Goal: Task Accomplishment & Management: Use online tool/utility

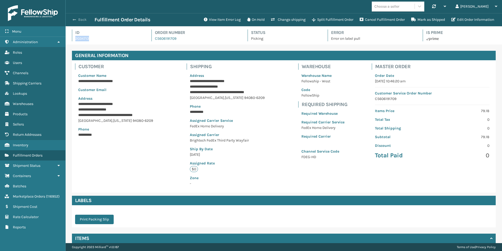
scroll to position [13, 437]
click at [75, 19] on span "button" at bounding box center [74, 20] width 3 height 4
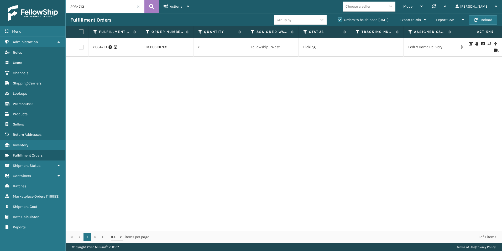
click at [75, 19] on h3 "Fulfillment Orders" at bounding box center [90, 20] width 41 height 6
click at [139, 6] on span at bounding box center [138, 6] width 3 height 3
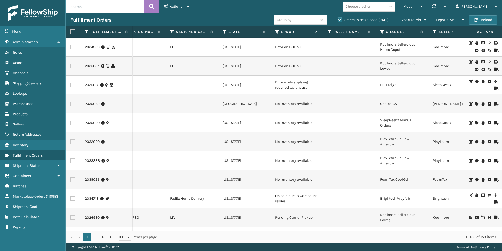
scroll to position [0, 126]
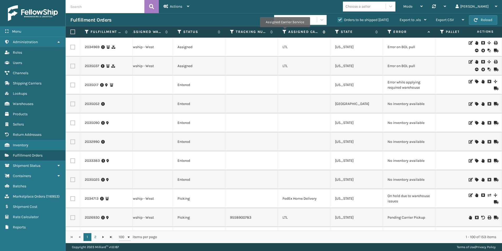
click at [285, 31] on icon at bounding box center [285, 31] width 4 height 5
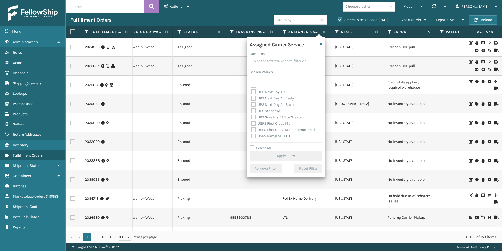
scroll to position [131, 0]
click at [253, 147] on label "Select All" at bounding box center [260, 148] width 21 height 4
click at [253, 145] on input "Select All" at bounding box center [289, 145] width 79 height 1
checkbox input "true"
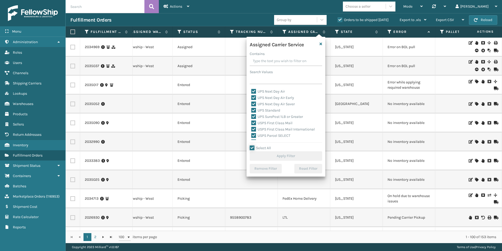
checkbox input "true"
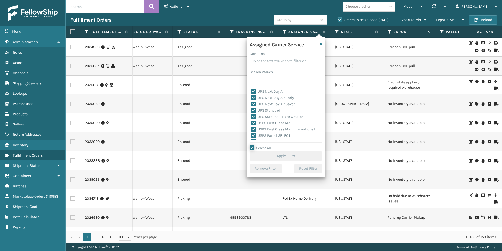
checkbox input "true"
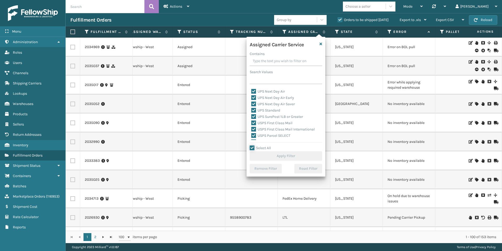
checkbox input "true"
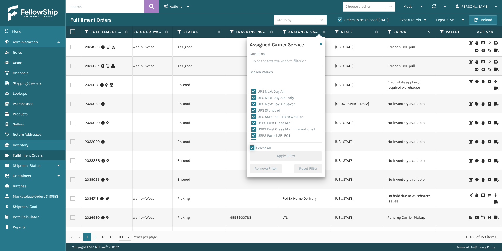
checkbox input "true"
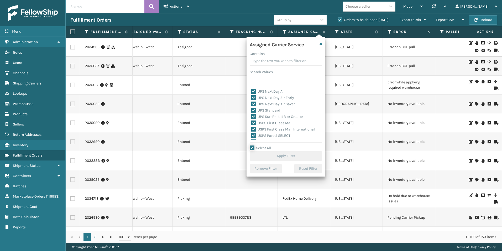
checkbox input "true"
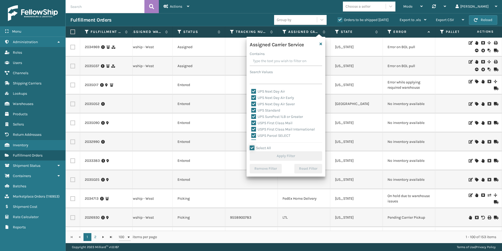
checkbox input "true"
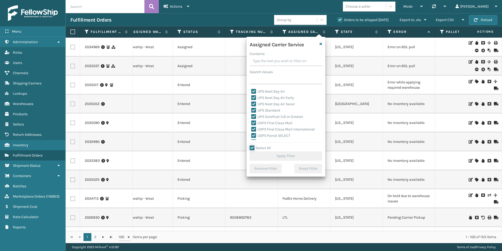
checkbox input "true"
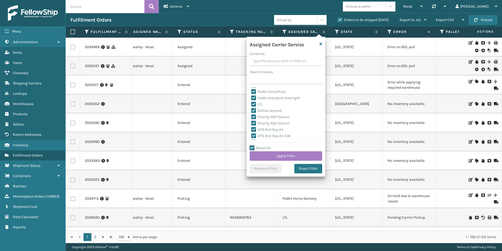
scroll to position [53, 0]
click at [253, 113] on label "LTL" at bounding box center [258, 113] width 12 height 4
click at [252, 113] on input "LTL" at bounding box center [252, 111] width 0 height 3
checkbox input "false"
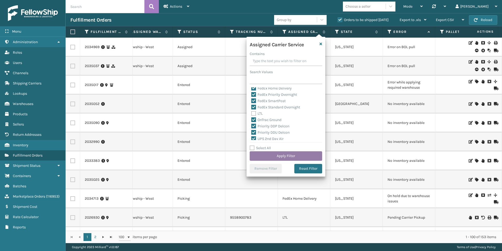
click at [290, 154] on button "Apply Filter" at bounding box center [286, 155] width 73 height 9
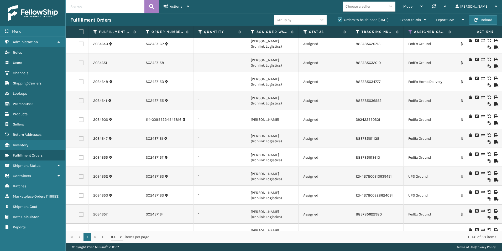
scroll to position [736, 0]
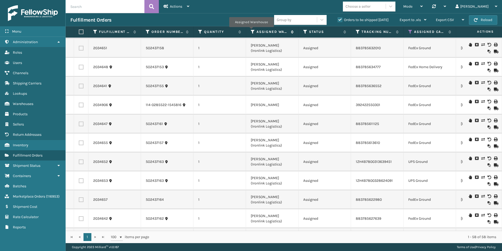
click at [252, 31] on icon at bounding box center [253, 31] width 4 height 5
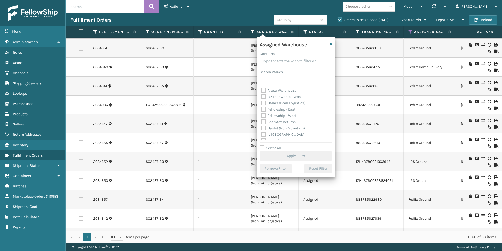
click at [265, 115] on label "Fellowship - West" at bounding box center [278, 115] width 35 height 4
click at [262, 115] on input "Fellowship - West" at bounding box center [261, 113] width 0 height 3
checkbox input "true"
click at [299, 157] on button "Apply Filter" at bounding box center [296, 155] width 73 height 9
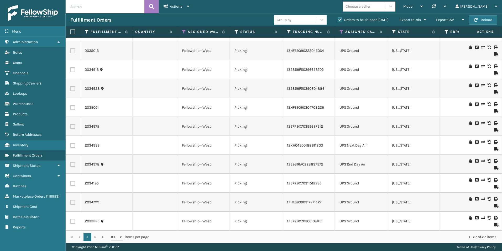
scroll to position [0, 0]
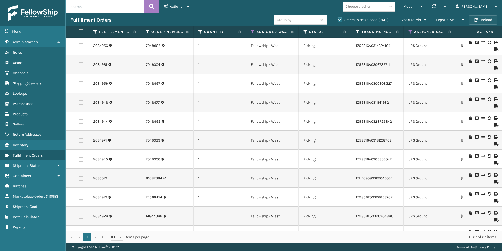
click at [486, 19] on button "Reload" at bounding box center [483, 19] width 28 height 9
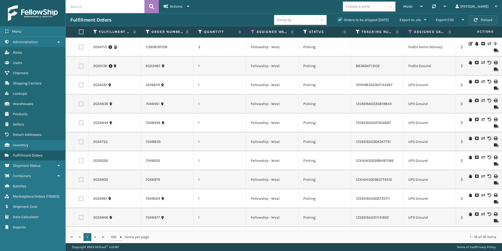
click at [484, 21] on button "Reload" at bounding box center [483, 19] width 28 height 9
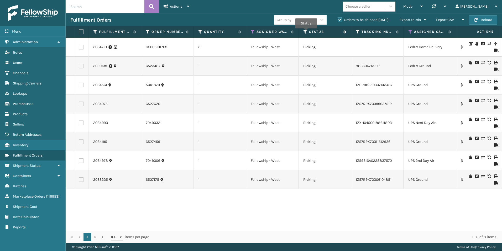
click at [306, 32] on icon at bounding box center [306, 31] width 4 height 5
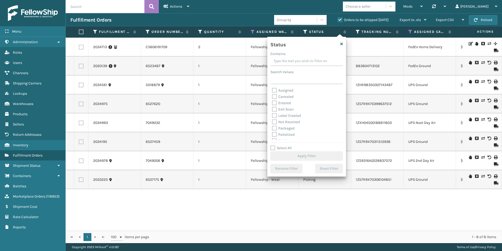
click at [274, 135] on label "Palletized" at bounding box center [283, 134] width 23 height 4
click at [273, 135] on input "Palletized" at bounding box center [272, 132] width 0 height 3
checkbox input "true"
click at [300, 157] on button "Apply Filter" at bounding box center [307, 155] width 73 height 9
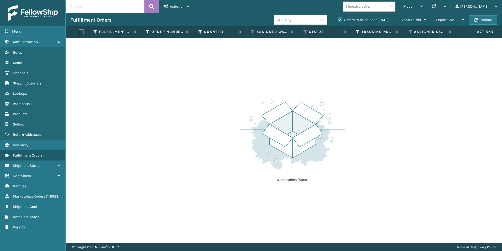
click at [340, 20] on label "Orders to be shipped [DATE]" at bounding box center [363, 20] width 51 height 4
click at [338, 20] on input "Orders to be shipped [DATE]" at bounding box center [338, 18] width 0 height 3
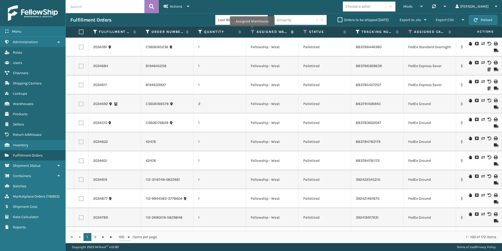
click at [254, 31] on icon at bounding box center [253, 31] width 4 height 5
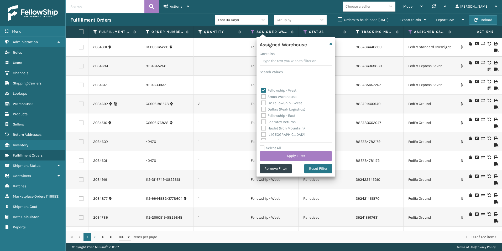
click at [263, 90] on label "Fellowship - West" at bounding box center [278, 90] width 35 height 4
click at [262, 90] on input "Fellowship - West" at bounding box center [261, 88] width 0 height 3
checkbox input "false"
click at [265, 115] on label "Fellowship - East" at bounding box center [278, 115] width 34 height 4
click at [262, 115] on input "Fellowship - East" at bounding box center [261, 113] width 0 height 3
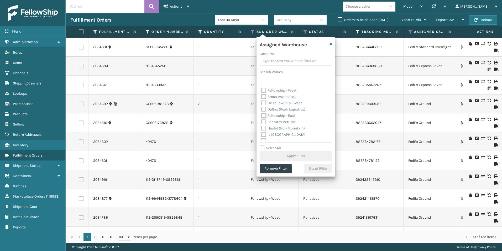
checkbox input "true"
click at [295, 152] on button "Apply Filter" at bounding box center [296, 155] width 73 height 9
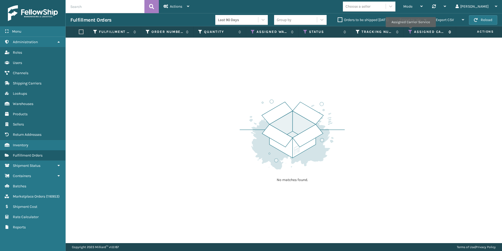
click at [411, 31] on icon at bounding box center [411, 31] width 4 height 5
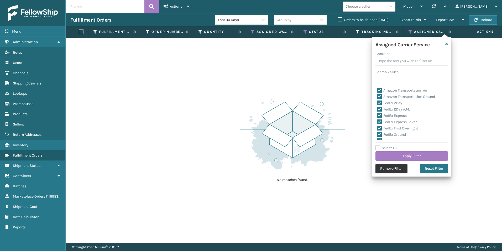
drag, startPoint x: 392, startPoint y: 168, endPoint x: 392, endPoint y: 166, distance: 2.9
click at [392, 166] on button "Remove Filter" at bounding box center [392, 168] width 32 height 9
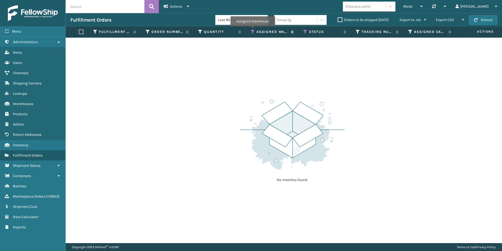
click at [253, 30] on icon at bounding box center [253, 31] width 4 height 5
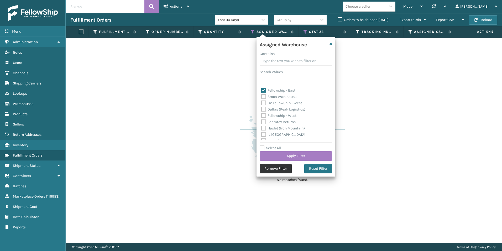
click at [278, 173] on button "Remove Filter" at bounding box center [276, 168] width 32 height 9
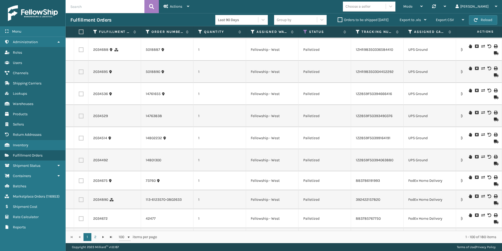
scroll to position [1826, 0]
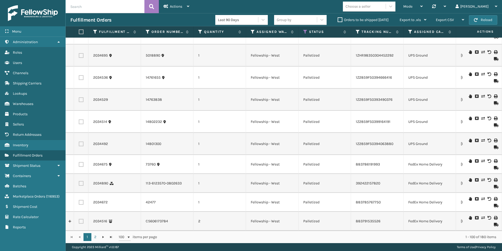
click at [341, 19] on label "Orders to be shipped [DATE]" at bounding box center [363, 20] width 51 height 4
click at [338, 19] on input "Orders to be shipped [DATE]" at bounding box center [338, 18] width 0 height 3
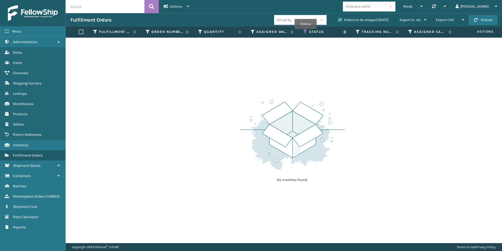
click at [306, 32] on icon at bounding box center [306, 31] width 4 height 5
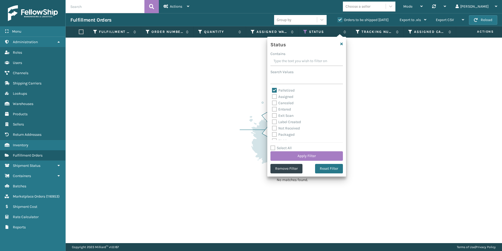
click at [274, 90] on label "Palletized" at bounding box center [283, 90] width 23 height 4
click at [273, 90] on input "Palletized" at bounding box center [272, 88] width 0 height 3
checkbox input "false"
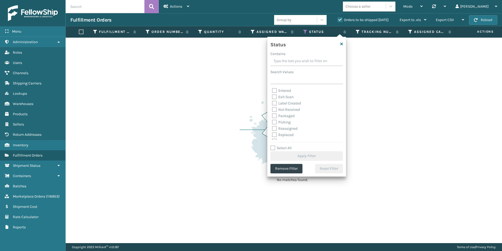
scroll to position [26, 0]
click at [273, 113] on label "Picking" at bounding box center [281, 114] width 19 height 4
click at [273, 113] on input "Picking" at bounding box center [272, 112] width 0 height 3
checkbox input "true"
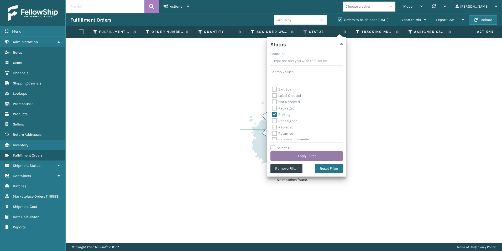
click at [302, 154] on button "Apply Filter" at bounding box center [307, 155] width 73 height 9
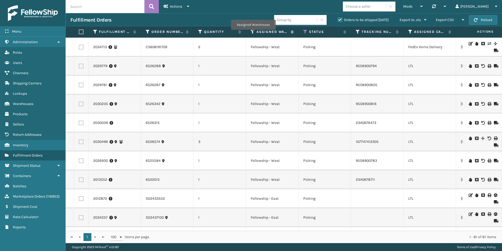
click at [253, 32] on icon at bounding box center [253, 31] width 4 height 5
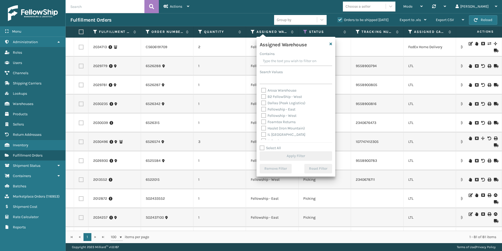
click at [265, 115] on label "Fellowship - West" at bounding box center [278, 115] width 35 height 4
click at [262, 115] on input "Fellowship - West" at bounding box center [261, 113] width 0 height 3
checkbox input "true"
click at [298, 155] on button "Apply Filter" at bounding box center [296, 155] width 73 height 9
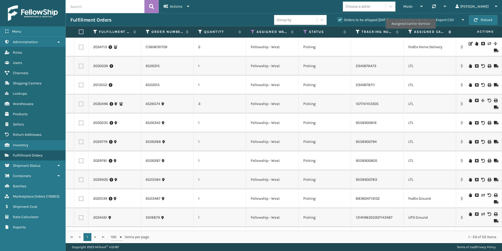
click at [411, 32] on icon at bounding box center [411, 31] width 4 height 5
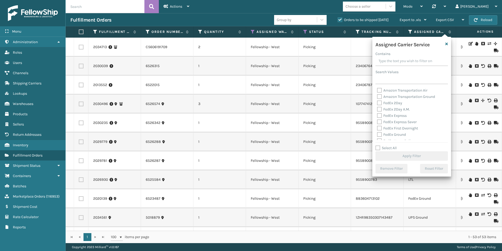
click at [378, 148] on label "Select All" at bounding box center [386, 148] width 21 height 4
click at [378, 145] on input "Select All" at bounding box center [415, 145] width 79 height 1
checkbox input "true"
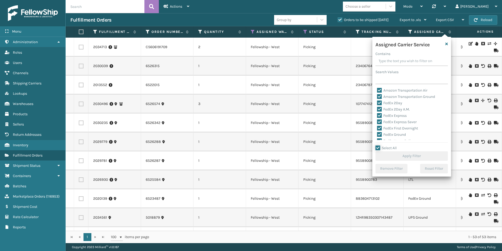
checkbox input "true"
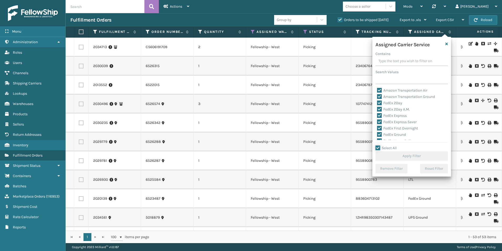
checkbox input "true"
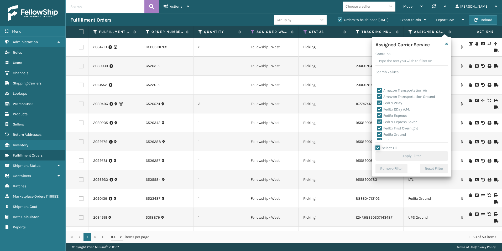
checkbox input "true"
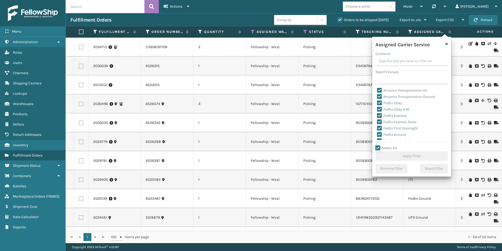
checkbox input "true"
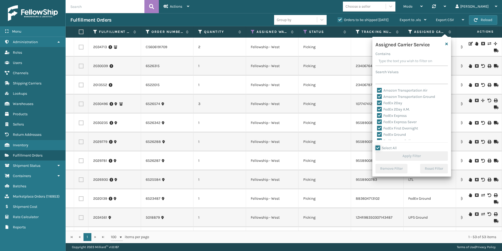
checkbox input "true"
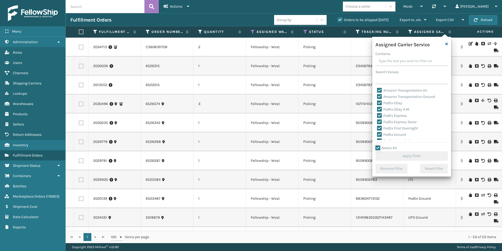
checkbox input "true"
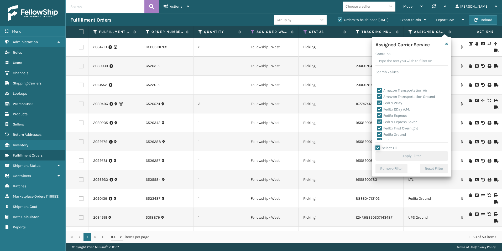
checkbox input "true"
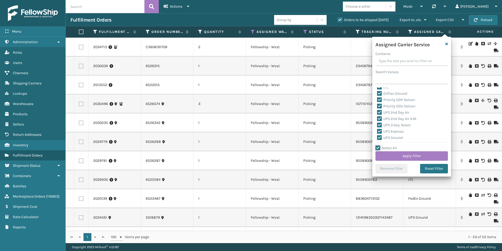
scroll to position [53, 0]
click at [381, 112] on label "LTL" at bounding box center [383, 113] width 12 height 4
click at [378, 112] on input "LTL" at bounding box center [377, 111] width 0 height 3
checkbox input "false"
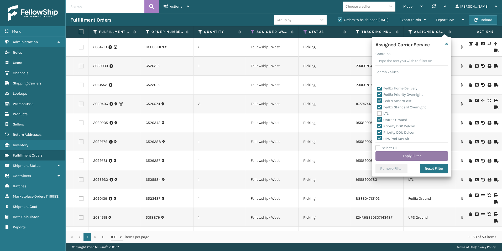
click at [415, 153] on button "Apply Filter" at bounding box center [412, 155] width 73 height 9
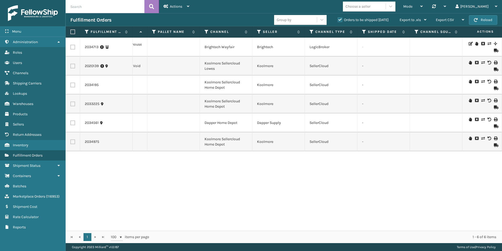
scroll to position [0, 576]
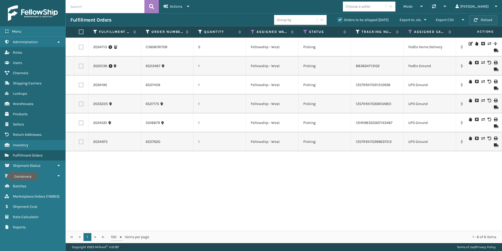
click at [487, 21] on button "Reload" at bounding box center [483, 19] width 28 height 9
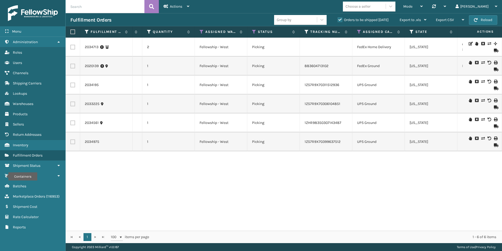
scroll to position [0, 3]
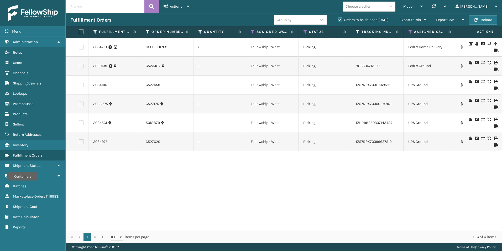
click at [323, 21] on icon at bounding box center [322, 19] width 5 height 5
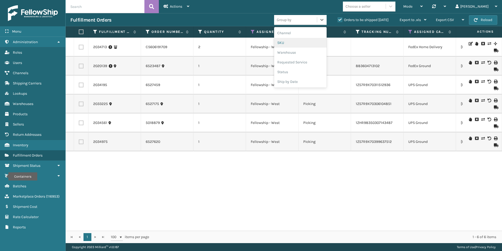
click at [280, 43] on div "SKU" at bounding box center [300, 43] width 53 height 10
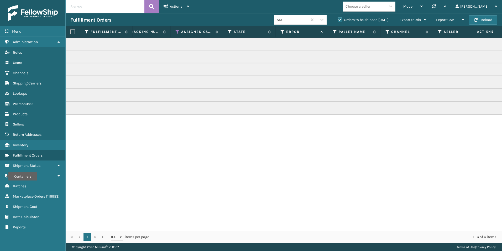
scroll to position [0, 85]
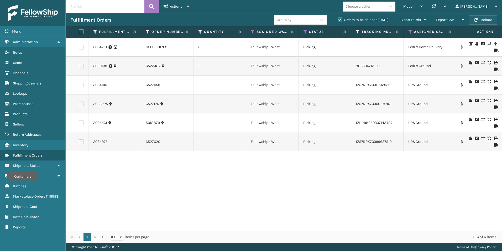
click at [486, 20] on button "Reload" at bounding box center [483, 19] width 28 height 9
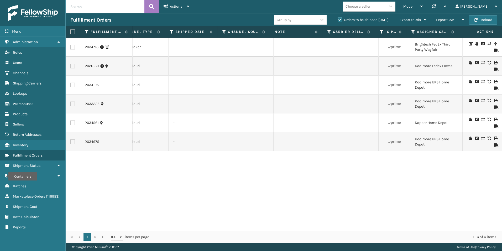
scroll to position [0, 470]
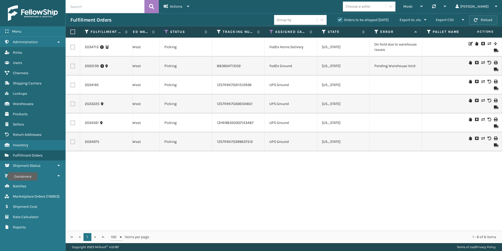
click at [482, 22] on button "Reload" at bounding box center [483, 19] width 28 height 9
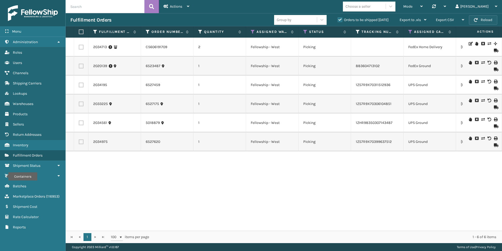
click at [491, 20] on button "Reload" at bounding box center [483, 19] width 28 height 9
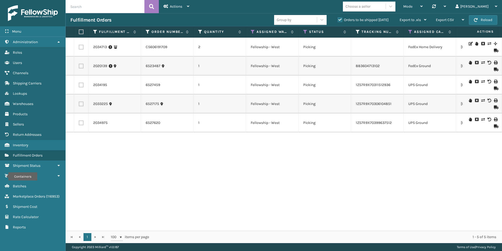
click at [491, 20] on button "Reload" at bounding box center [483, 19] width 28 height 9
click at [484, 20] on button "Reload" at bounding box center [483, 19] width 28 height 9
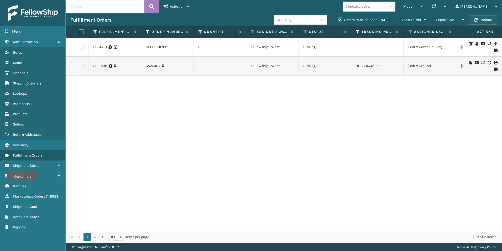
click at [481, 20] on button "Reload" at bounding box center [483, 19] width 28 height 9
